Goal: Task Accomplishment & Management: Manage account settings

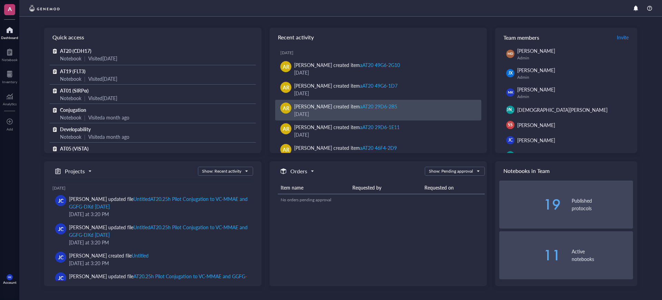
click at [376, 106] on div "aAT20 29D6-2B5" at bounding box center [378, 106] width 37 height 7
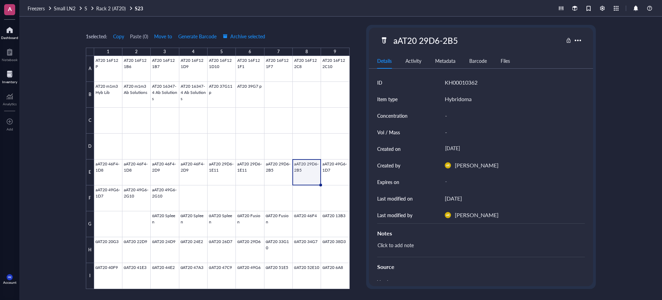
click at [13, 24] on div at bounding box center [9, 29] width 17 height 11
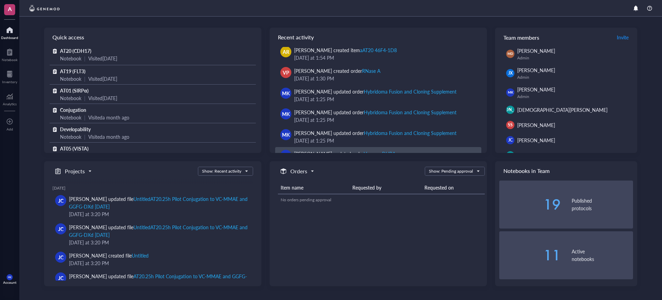
scroll to position [280, 0]
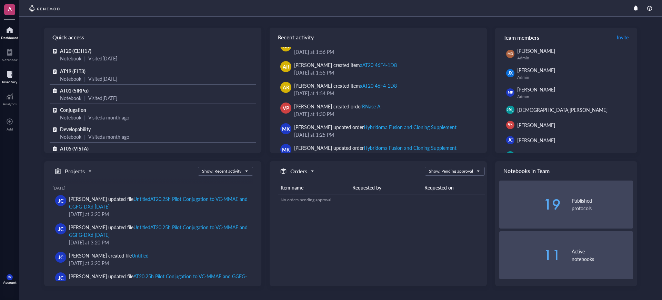
click at [11, 76] on div at bounding box center [9, 74] width 15 height 11
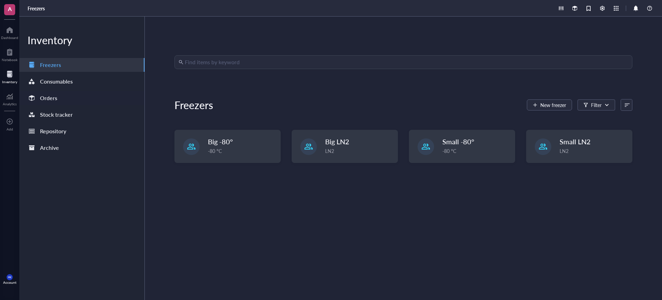
click at [63, 103] on div "Orders" at bounding box center [81, 98] width 125 height 14
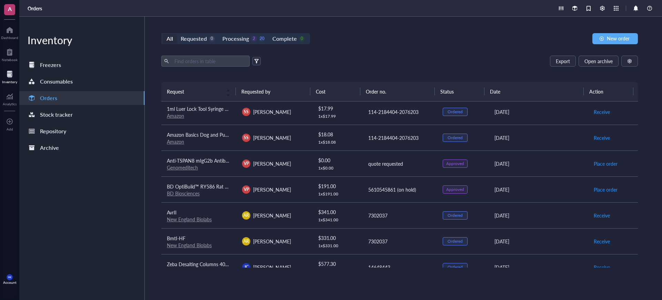
scroll to position [43, 0]
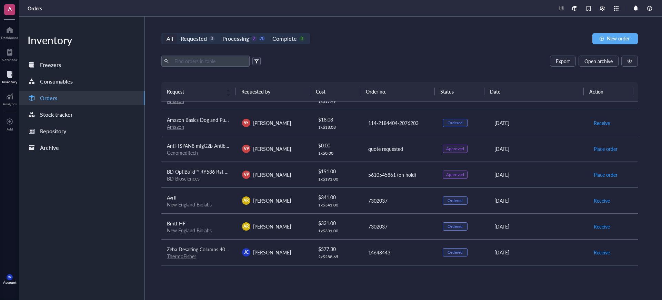
click at [401, 147] on div "quote requested" at bounding box center [399, 149] width 63 height 8
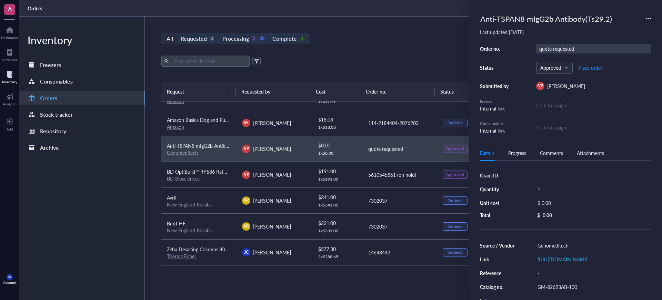
click at [564, 52] on div "quote requested" at bounding box center [593, 49] width 115 height 10
drag, startPoint x: 586, startPoint y: 46, endPoint x: 554, endPoint y: 48, distance: 32.8
click at [557, 48] on div "quote requested" at bounding box center [593, 49] width 115 height 10
click at [557, 48] on input "quote requested" at bounding box center [560, 48] width 47 height 9
click at [435, 48] on div "All Requested 0 Processing 2 20 Complete 0 New order Export Open archive Reques…" at bounding box center [400, 158] width 510 height 283
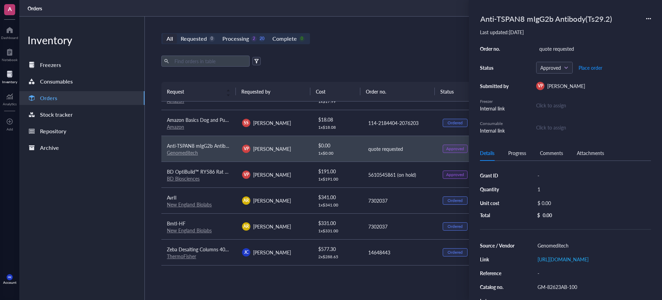
click at [435, 48] on div "All Requested 0 Processing 2 20 Complete 0 New order Export Open archive Reques…" at bounding box center [400, 158] width 510 height 283
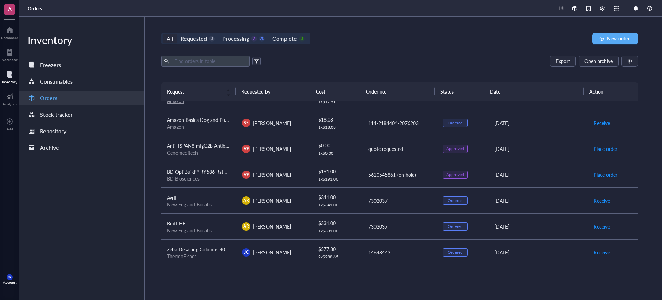
click at [371, 168] on td "5610545861 (on hold)" at bounding box center [399, 174] width 75 height 26
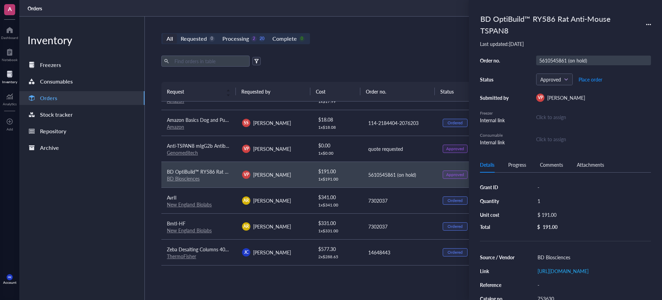
click at [552, 60] on div "5610545861 (on hold)" at bounding box center [593, 61] width 115 height 10
click at [391, 66] on div "Export Open archive" at bounding box center [399, 61] width 477 height 11
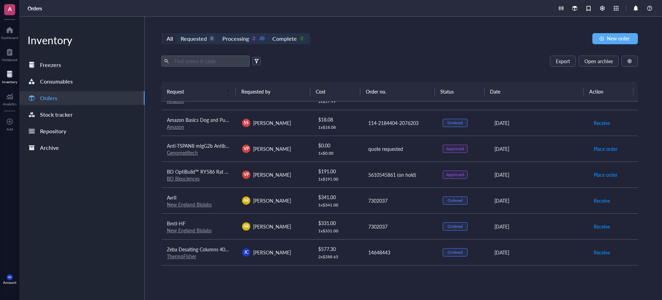
click at [357, 150] on td "$ 0.00 1 x $ 0.00" at bounding box center [337, 149] width 50 height 26
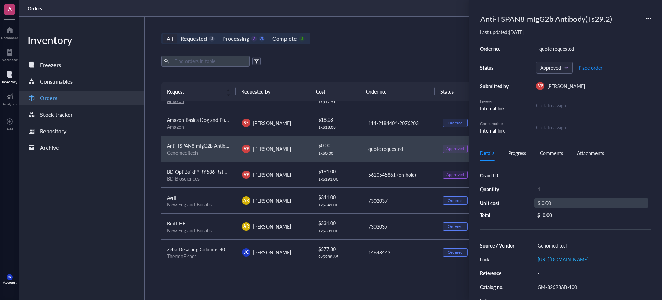
click at [545, 201] on div "$ 0.00" at bounding box center [592, 203] width 114 height 10
drag, startPoint x: 566, startPoint y: 197, endPoint x: 559, endPoint y: 200, distance: 7.6
click at [559, 200] on div "$ 0.00" at bounding box center [590, 203] width 117 height 11
click at [559, 200] on input "0.00" at bounding box center [600, 203] width 98 height 11
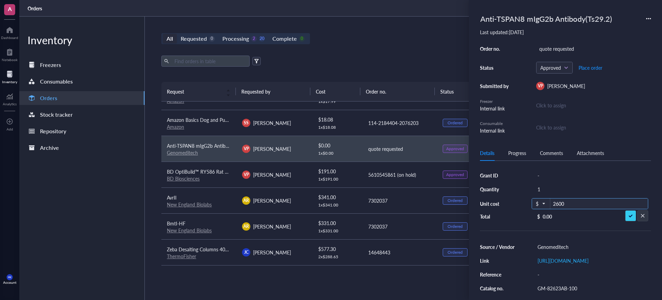
type input "2600"
click at [644, 21] on div "Anti-TSPAN8 mIgG2b Antibody(Ts29.2)" at bounding box center [565, 18] width 171 height 15
click at [647, 18] on icon at bounding box center [647, 18] width 1 height 1
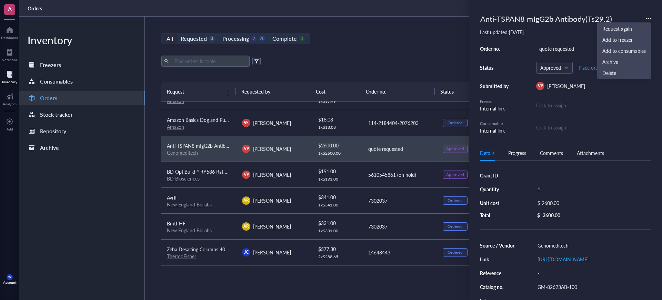
click at [610, 106] on div "Click to assign" at bounding box center [593, 105] width 115 height 8
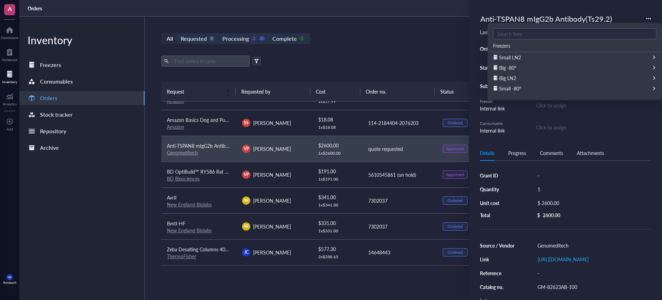
click at [427, 32] on div "All Requested 0 Processing 2 20 Complete 0 New order Export Open archive Reques…" at bounding box center [400, 158] width 510 height 283
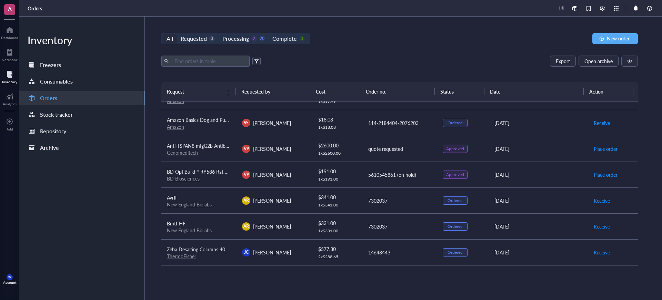
click at [369, 153] on td "quote requested" at bounding box center [399, 149] width 75 height 26
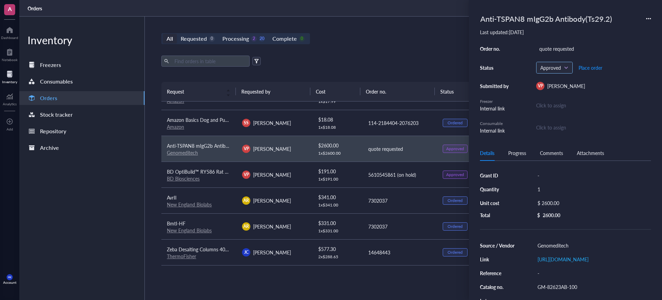
click at [554, 71] on input "search" at bounding box center [552, 67] width 22 height 10
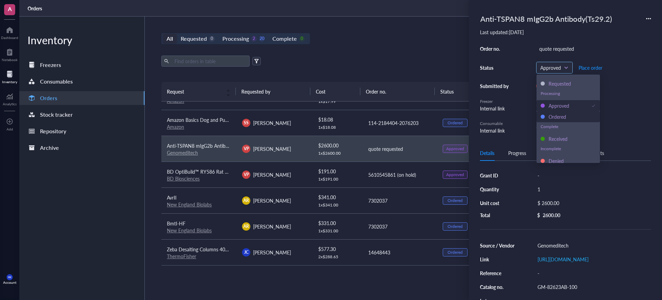
scroll to position [11, 0]
click at [562, 158] on div "Denied" at bounding box center [556, 158] width 15 height 8
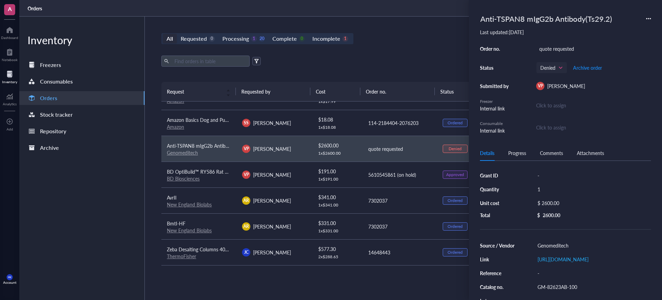
click at [391, 58] on div "Export Open archive" at bounding box center [399, 61] width 477 height 11
click at [391, 59] on div "Export Open archive" at bounding box center [399, 61] width 477 height 11
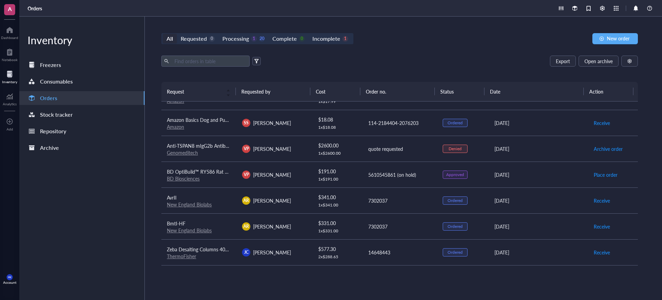
scroll to position [129, 0]
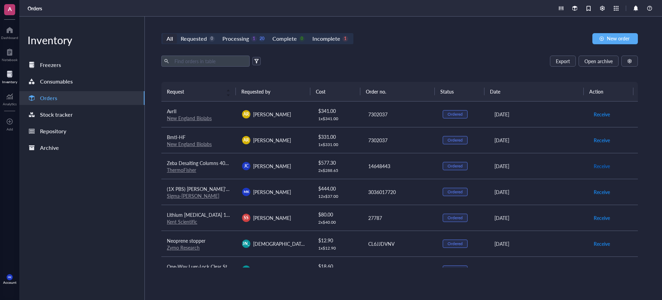
click at [598, 167] on span "Receive" at bounding box center [602, 166] width 16 height 8
click at [596, 192] on span "Receive" at bounding box center [602, 192] width 16 height 8
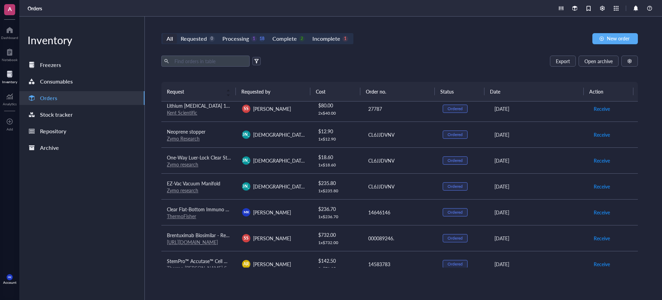
scroll to position [259, 0]
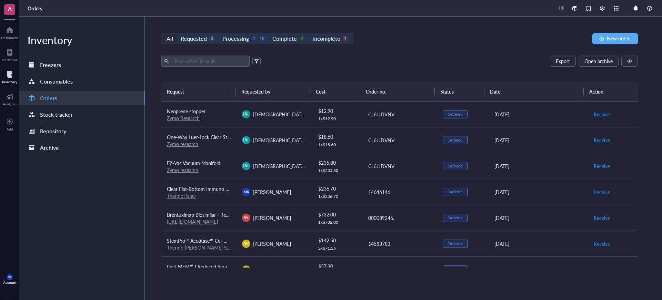
click at [594, 191] on span "Receive" at bounding box center [602, 192] width 16 height 8
click at [295, 42] on div "Complete" at bounding box center [285, 39] width 24 height 10
click at [269, 34] on input "Complete 3" at bounding box center [269, 34] width 0 height 0
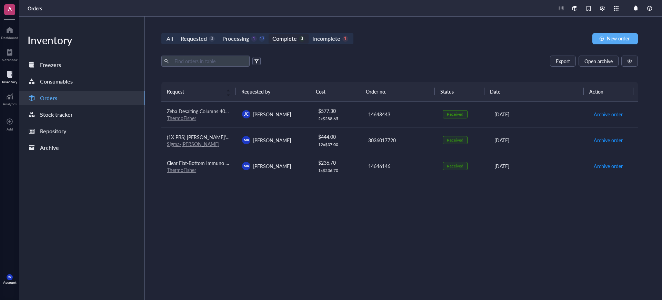
click at [229, 174] on td "Clear Flat-Bottom Immuno Nonsterile 384-Well Plates ThermoFisher" at bounding box center [198, 166] width 75 height 26
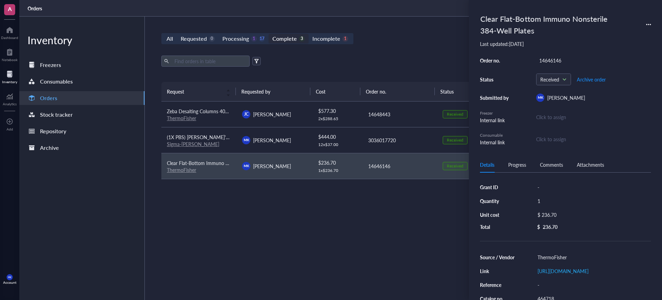
click at [392, 208] on div "Request Requested by Cost Order no. Status Date Action Zeba Desalting Columns 4…" at bounding box center [399, 174] width 477 height 185
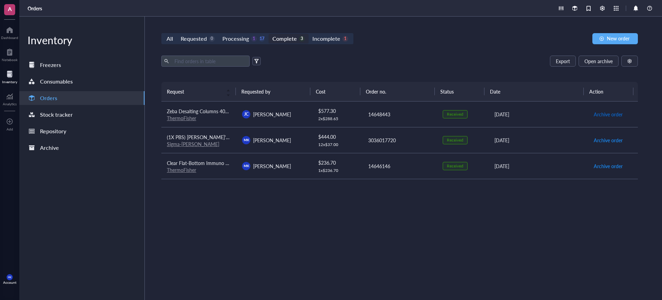
click at [613, 112] on span "Archive order" at bounding box center [608, 114] width 29 height 8
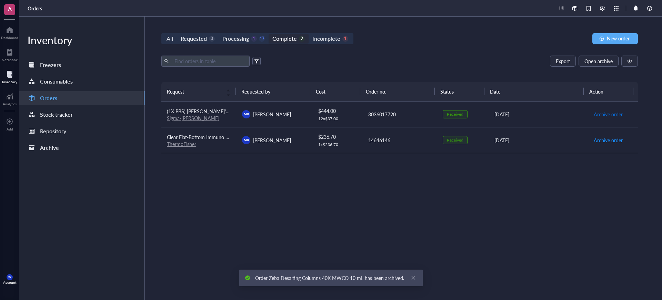
click at [613, 112] on span "Archive order" at bounding box center [608, 114] width 29 height 8
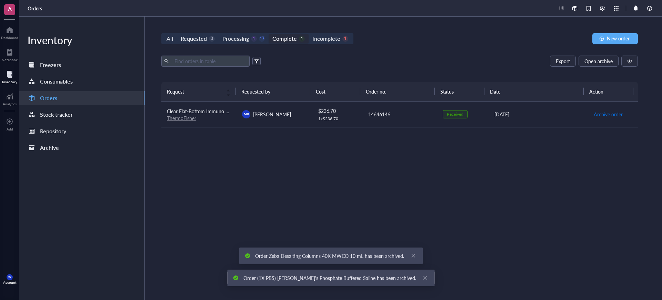
click at [613, 112] on span "Archive order" at bounding box center [608, 114] width 29 height 8
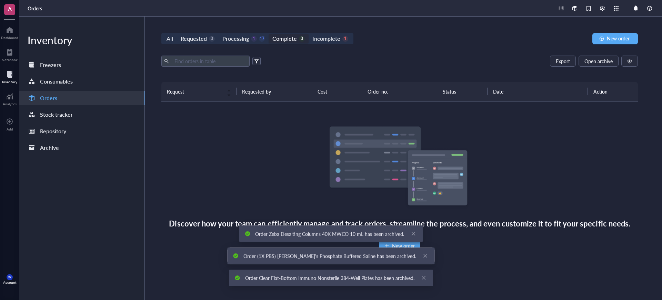
click at [361, 43] on div "All Requested 0 Processing 1 17 Complete 0 Incomplete 1 New order" at bounding box center [399, 38] width 477 height 11
click at [344, 40] on div "1" at bounding box center [346, 39] width 6 height 6
click at [309, 34] on input "Incomplete 1" at bounding box center [309, 34] width 0 height 0
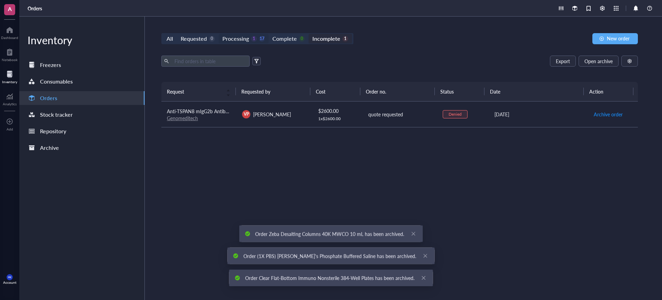
click at [237, 41] on div "Processing" at bounding box center [236, 39] width 27 height 10
click at [219, 34] on input "Processing 1 17" at bounding box center [219, 34] width 0 height 0
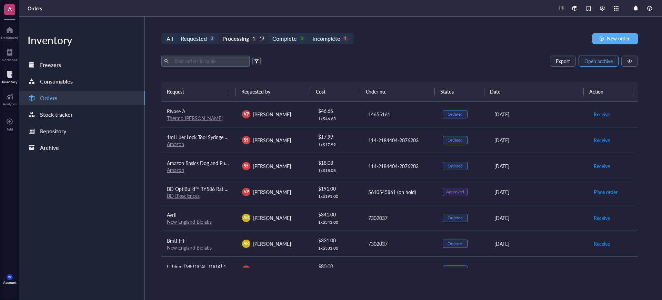
click at [603, 67] on div "Export Open archive Requester Requested on Source / Vendor Last updated" at bounding box center [399, 69] width 477 height 26
click at [604, 63] on span "Open archive" at bounding box center [599, 61] width 28 height 6
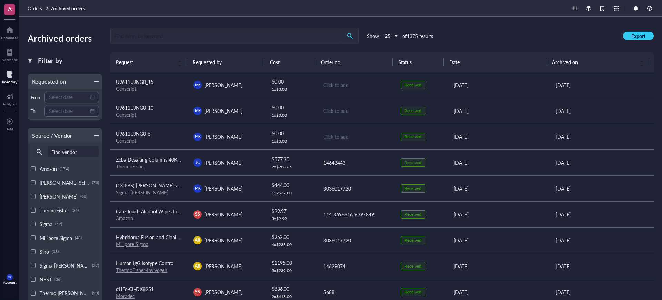
click at [220, 24] on div "Archived orders Filter by Requested on From To Source / Vendor Find vendor Amaz…" at bounding box center [340, 158] width 643 height 283
click at [217, 34] on input "search" at bounding box center [226, 36] width 231 height 16
type input "zeba"
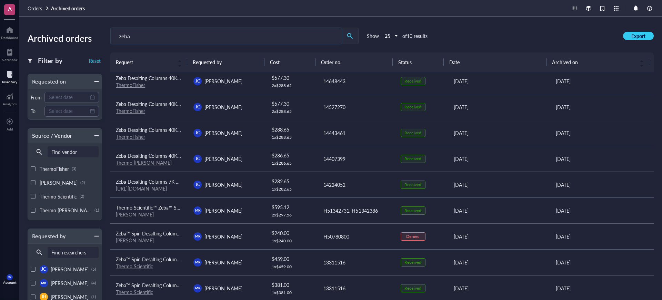
scroll to position [6, 0]
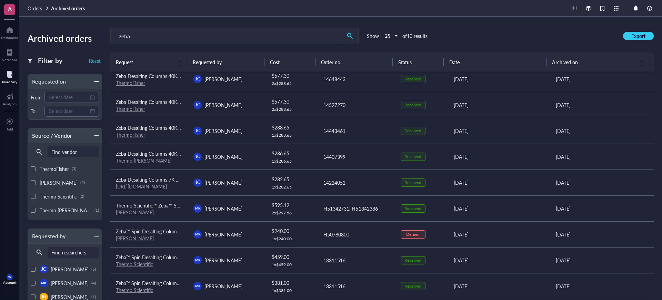
click at [227, 206] on span "[PERSON_NAME]" at bounding box center [224, 208] width 38 height 7
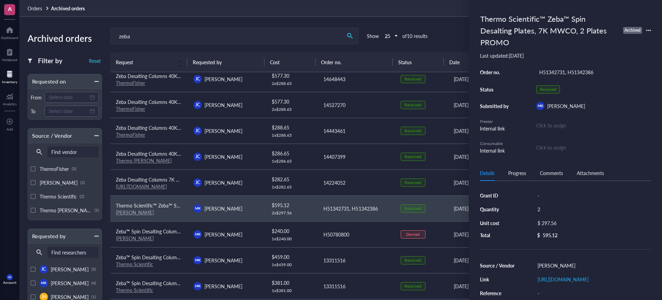
click at [441, 39] on div "zeba Show 25 of 10 results Export" at bounding box center [382, 36] width 544 height 17
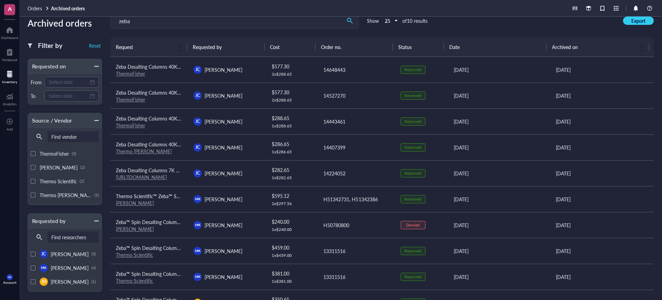
scroll to position [0, 0]
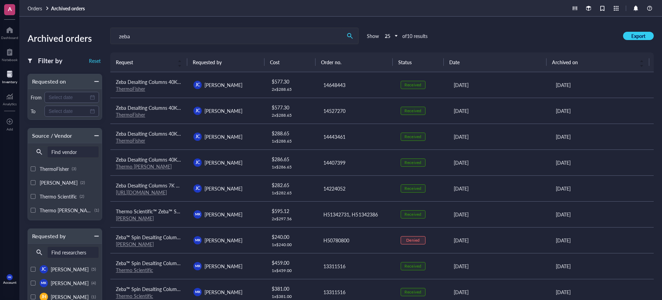
click at [242, 114] on div "[PERSON_NAME]" at bounding box center [227, 111] width 67 height 8
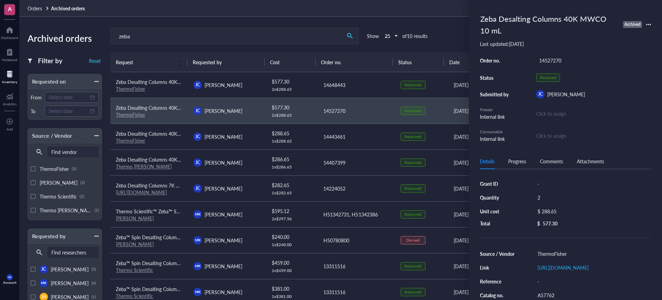
click at [438, 33] on div "zeba Show 25 of 10 results Export" at bounding box center [382, 36] width 544 height 17
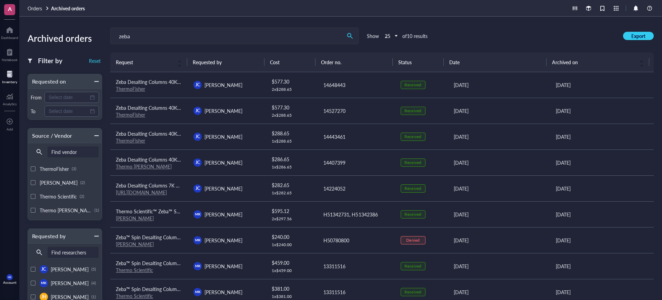
click at [494, 76] on td "[DATE]" at bounding box center [498, 85] width 103 height 26
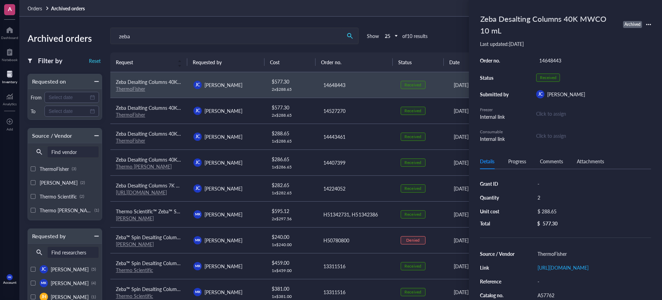
click at [369, 143] on td "14443461" at bounding box center [356, 137] width 78 height 26
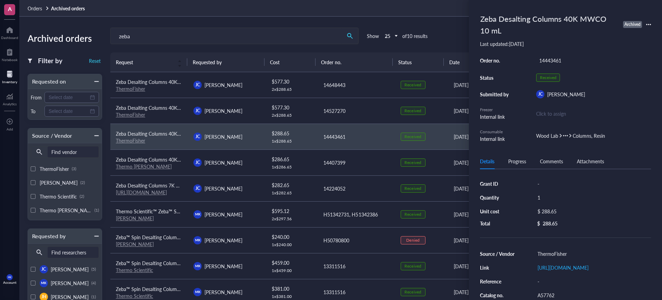
click at [367, 114] on div "14527270" at bounding box center [357, 111] width 66 height 8
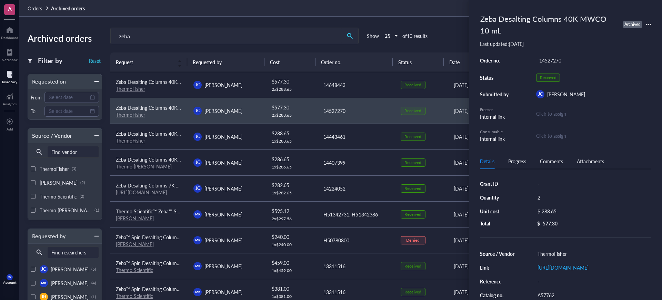
click at [549, 60] on div "14527270" at bounding box center [593, 61] width 115 height 10
copy div "14527270"
click at [558, 35] on div "Zeba Desalting Columns 40K MWCO 10 mL" at bounding box center [548, 24] width 142 height 27
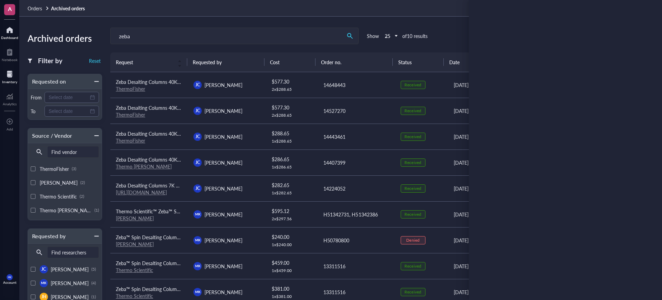
click at [6, 34] on div at bounding box center [9, 29] width 17 height 11
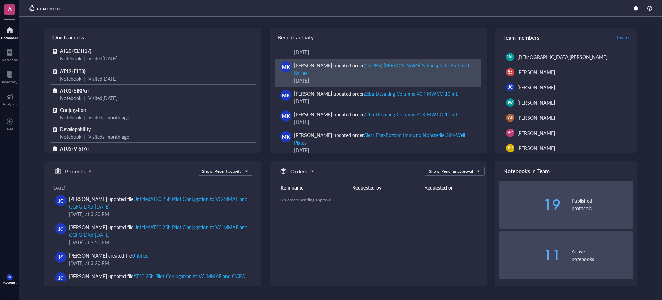
scroll to position [86, 0]
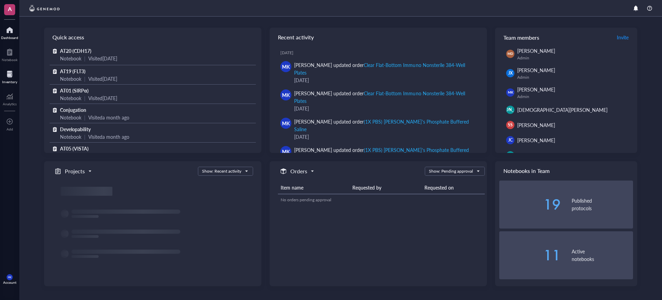
click at [11, 67] on div "Inventory" at bounding box center [9, 76] width 19 height 19
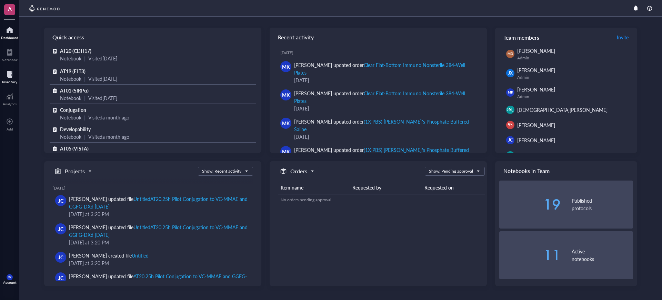
click at [8, 77] on div at bounding box center [9, 74] width 15 height 11
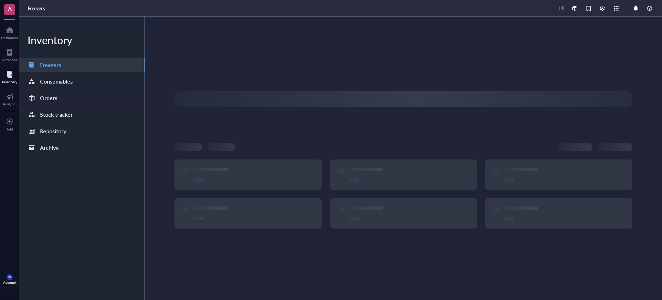
click at [86, 101] on div "Orders" at bounding box center [81, 98] width 125 height 14
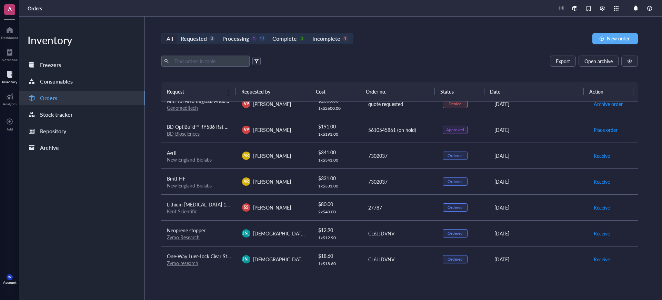
scroll to position [67, 0]
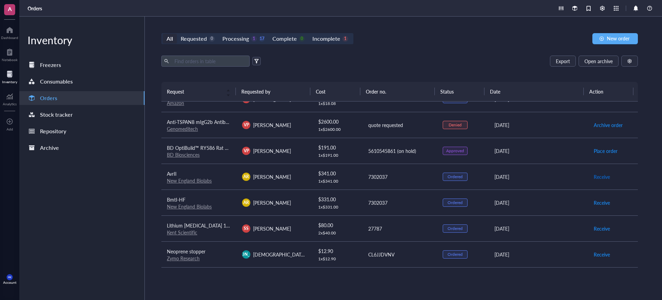
click at [597, 177] on span "Receive" at bounding box center [602, 177] width 16 height 8
click at [608, 177] on span "Archive order" at bounding box center [608, 177] width 29 height 8
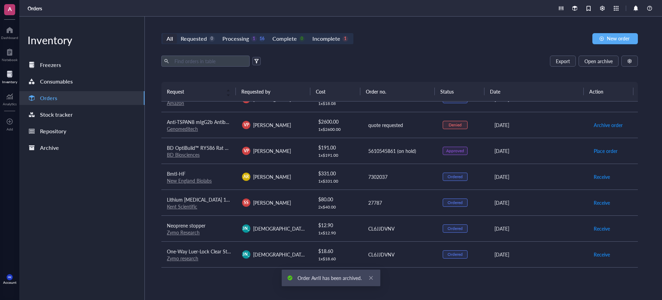
click at [442, 51] on div "All Requested 0 Processing 1 16 Complete 0 Incomplete 1 New order Export Open a…" at bounding box center [400, 158] width 510 height 283
click at [381, 41] on div "All Requested 0 Processing 1 16 Complete 0 Incomplete 1 New order" at bounding box center [399, 38] width 477 height 11
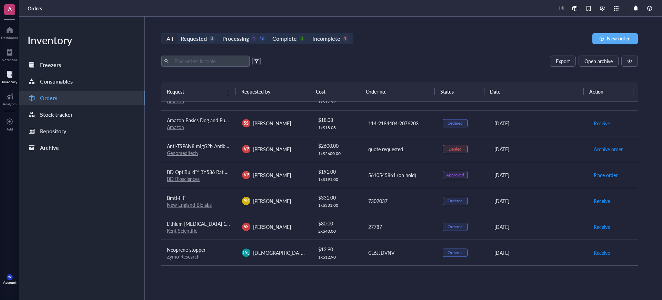
scroll to position [0, 0]
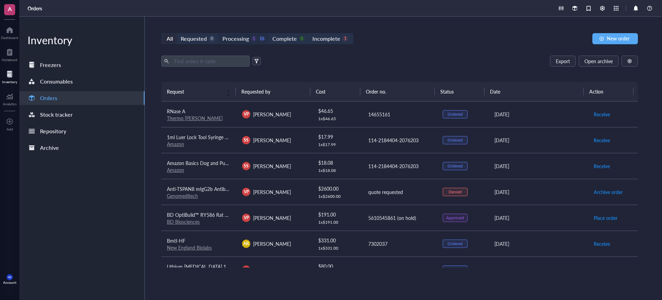
click at [257, 41] on div "Processing 1 16" at bounding box center [244, 39] width 42 height 10
click at [219, 34] on input "Processing 1 16" at bounding box center [219, 34] width 0 height 0
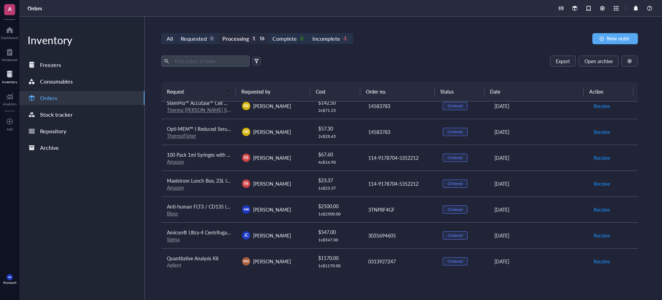
scroll to position [274, 0]
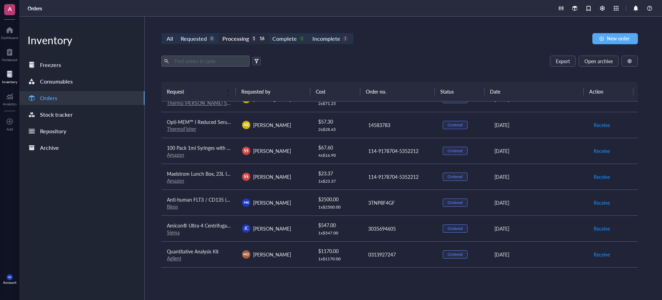
click at [368, 61] on div "Export Open archive" at bounding box center [399, 61] width 477 height 11
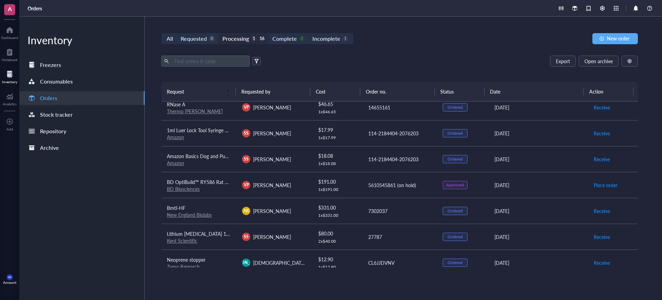
scroll to position [0, 0]
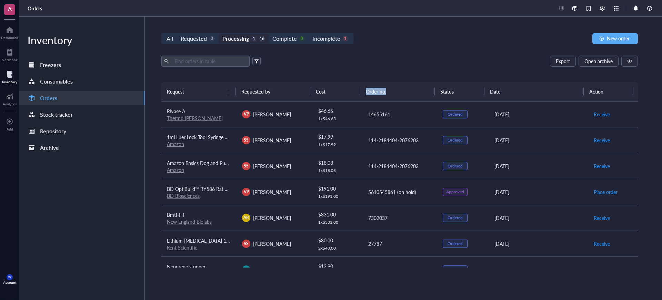
drag, startPoint x: 391, startPoint y: 94, endPoint x: 369, endPoint y: 79, distance: 26.3
click at [356, 94] on tr "Request Requested by Cost Order no. Status Date Action" at bounding box center [399, 91] width 477 height 19
click at [379, 68] on div "Export Open archive Requester Requested on Source / Vendor Last updated" at bounding box center [399, 69] width 477 height 26
click at [408, 11] on div "Orders" at bounding box center [340, 8] width 643 height 17
drag, startPoint x: 482, startPoint y: 52, endPoint x: 469, endPoint y: 59, distance: 14.8
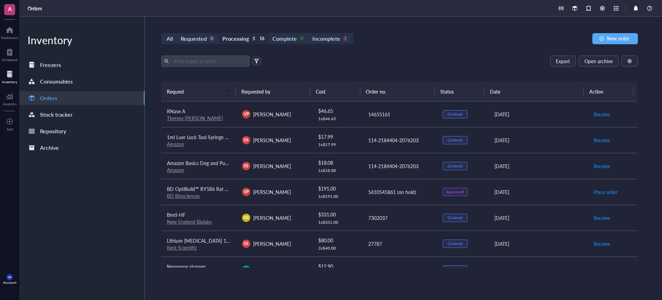
click at [482, 52] on div "All Requested 0 Processing 1 16 Complete 0 Incomplete 1 New order Export Open a…" at bounding box center [400, 158] width 510 height 283
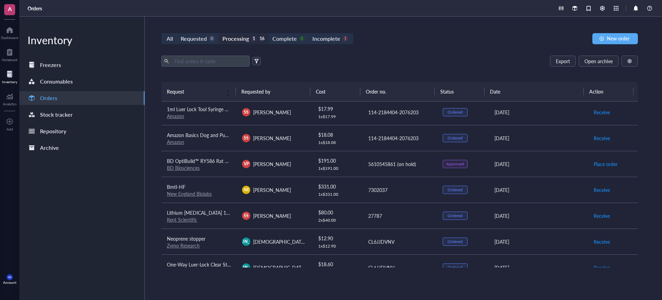
scroll to position [43, 0]
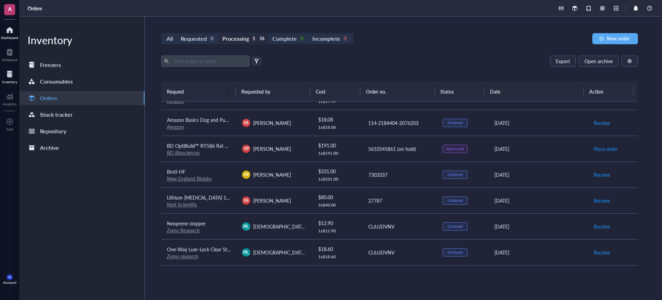
click at [12, 41] on div "Dashboard" at bounding box center [9, 31] width 19 height 19
click at [68, 98] on div "Orders" at bounding box center [81, 98] width 125 height 14
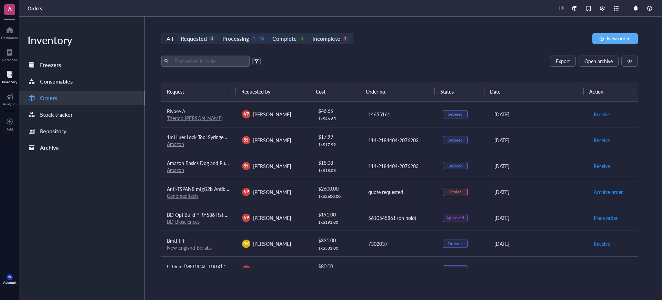
scroll to position [53, 0]
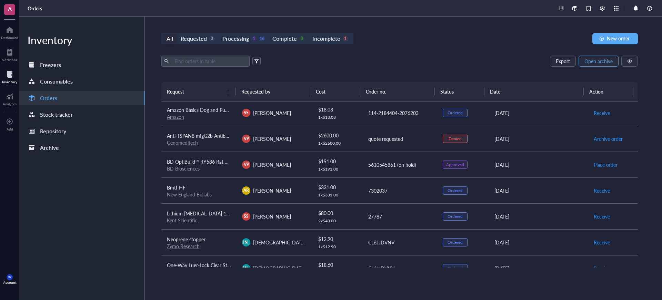
click at [595, 61] on span "Open archive" at bounding box center [599, 61] width 28 height 6
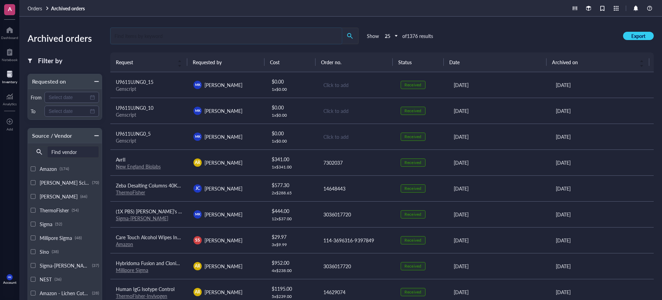
click at [234, 38] on input "search" at bounding box center [226, 36] width 231 height 16
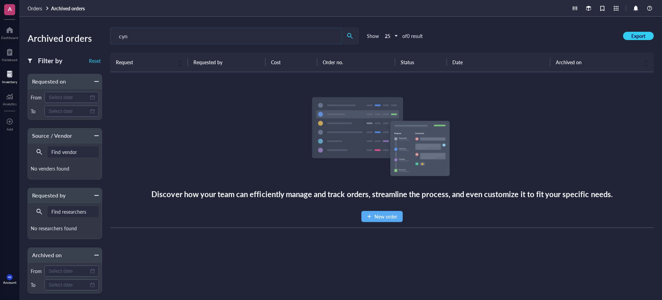
type input "cyno"
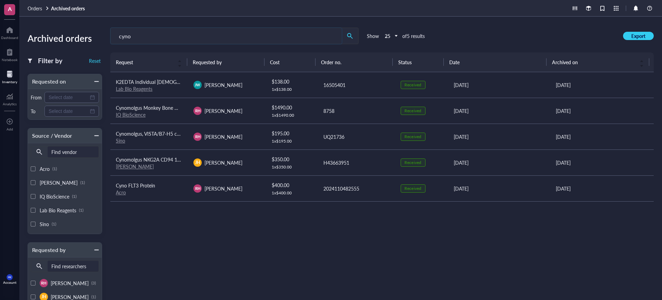
drag, startPoint x: 232, startPoint y: 38, endPoint x: 75, endPoint y: 33, distance: 156.7
click at [75, 33] on div "Archived orders Filter by Reset Requested on From To Source / Vendor Find vendo…" at bounding box center [340, 158] width 643 height 283
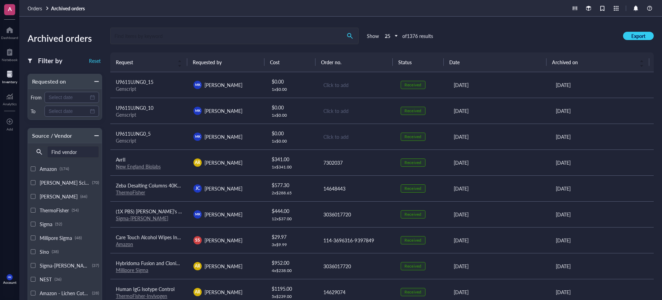
click at [37, 10] on span "Orders" at bounding box center [35, 8] width 14 height 7
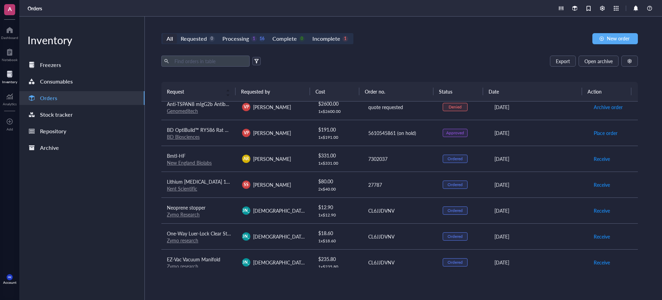
scroll to position [86, 0]
